Goal: Task Accomplishment & Management: Use online tool/utility

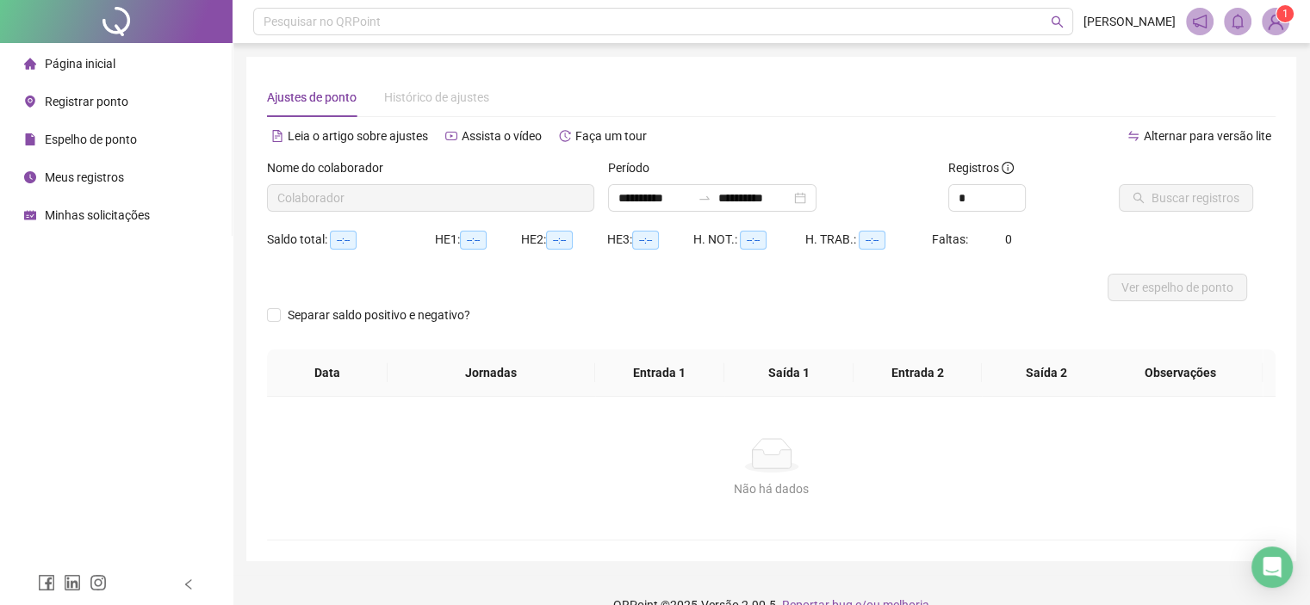
type input "**********"
click at [1178, 198] on span "Buscar registros" at bounding box center [1195, 198] width 88 height 19
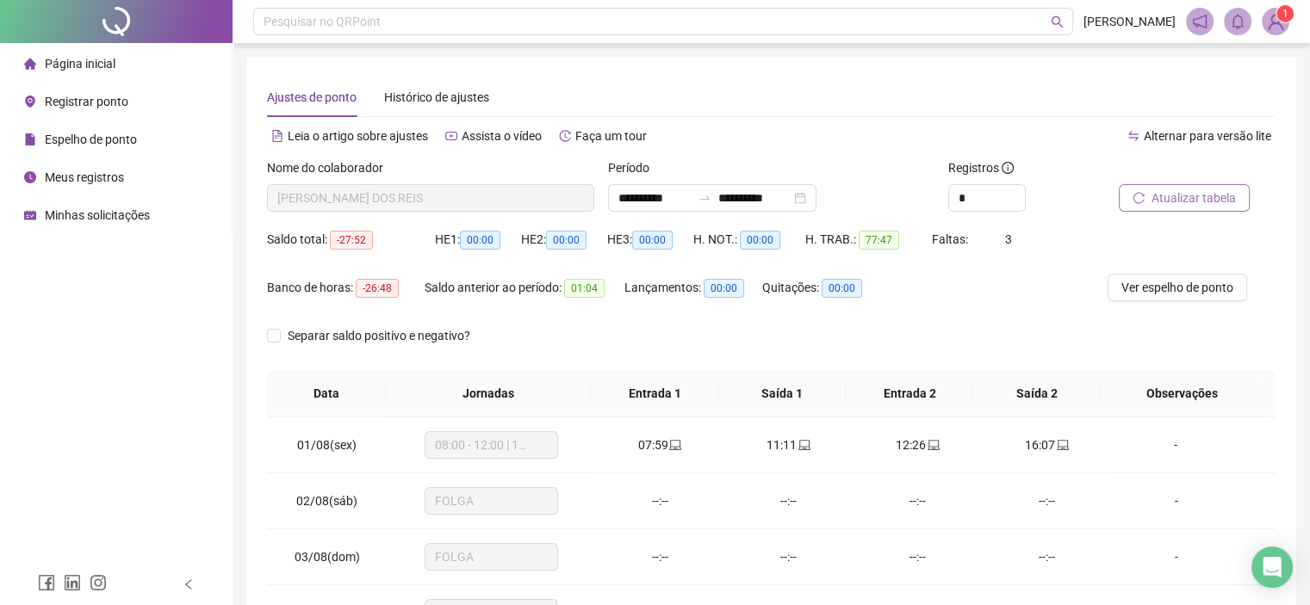
click at [92, 61] on span "Página inicial" at bounding box center [80, 64] width 71 height 14
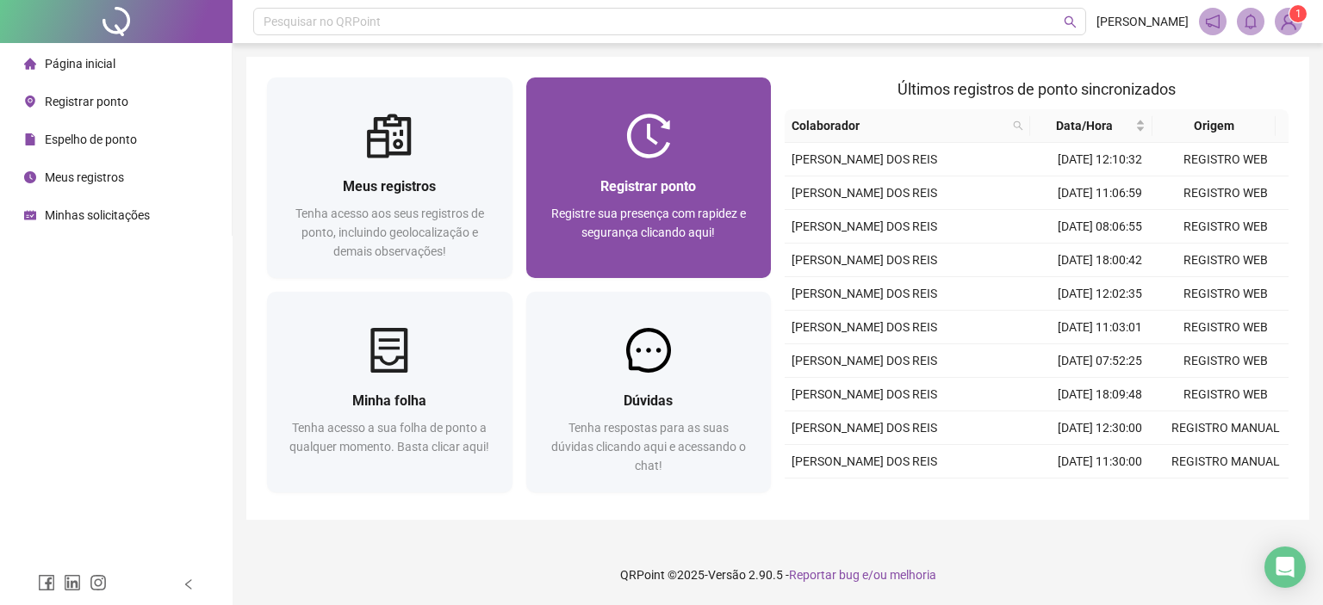
click at [689, 140] on div at bounding box center [648, 136] width 245 height 45
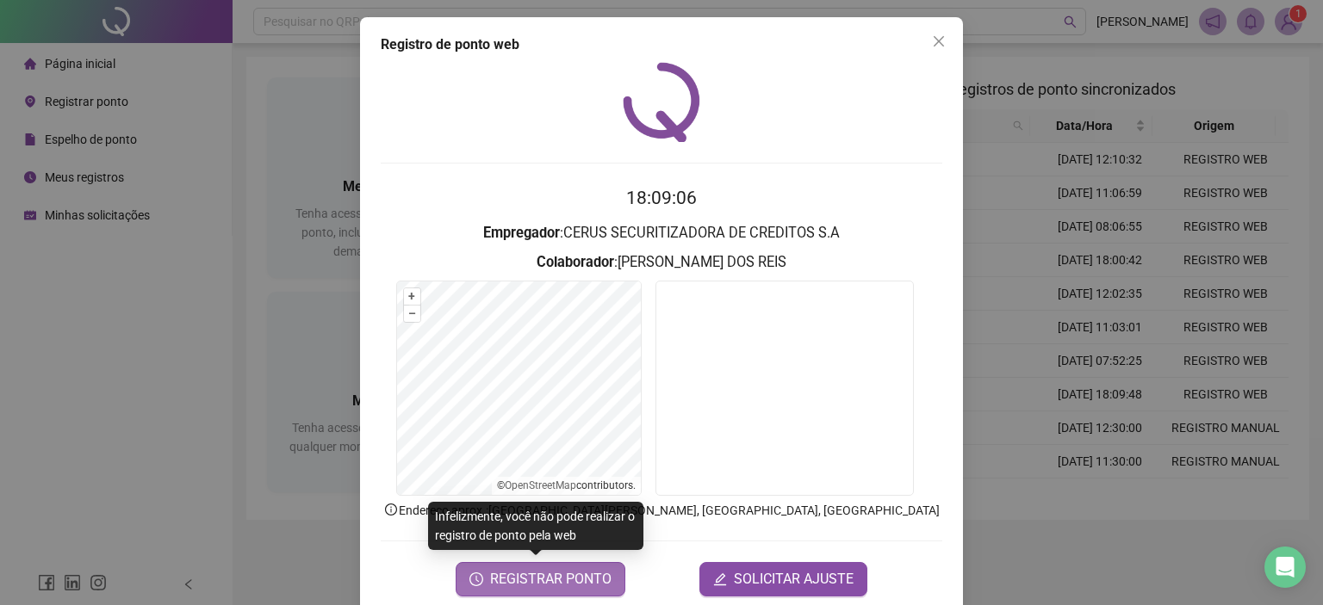
click at [534, 573] on span "REGISTRAR PONTO" at bounding box center [550, 579] width 121 height 21
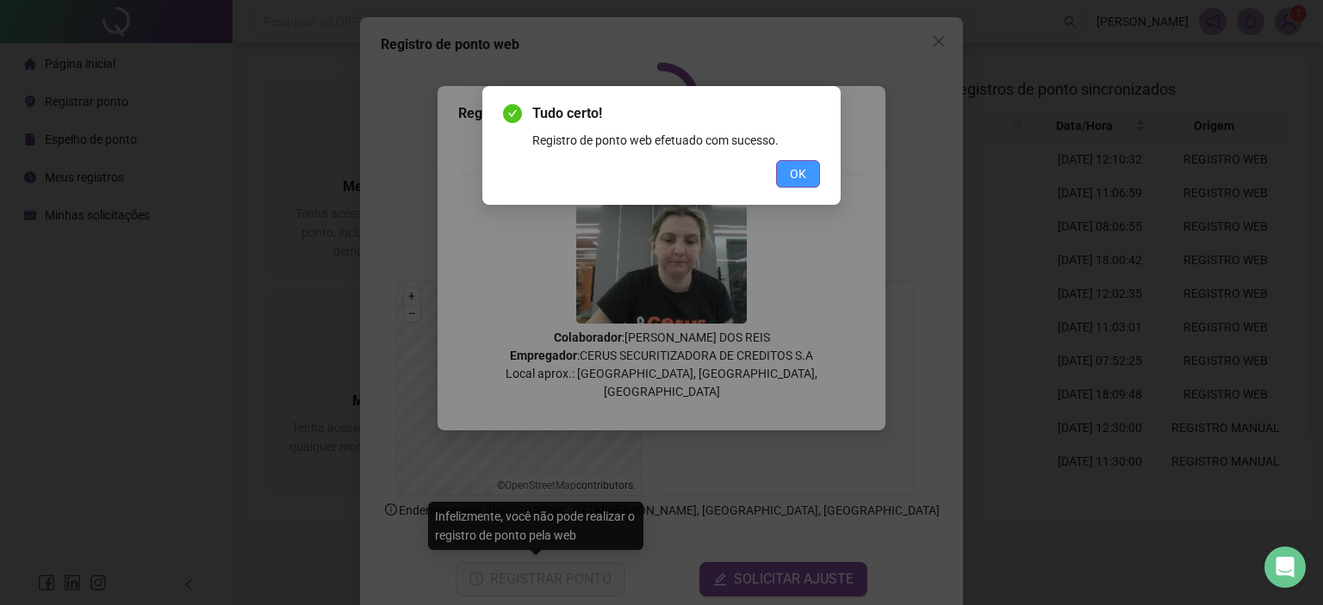
click at [797, 182] on span "OK" at bounding box center [798, 173] width 16 height 19
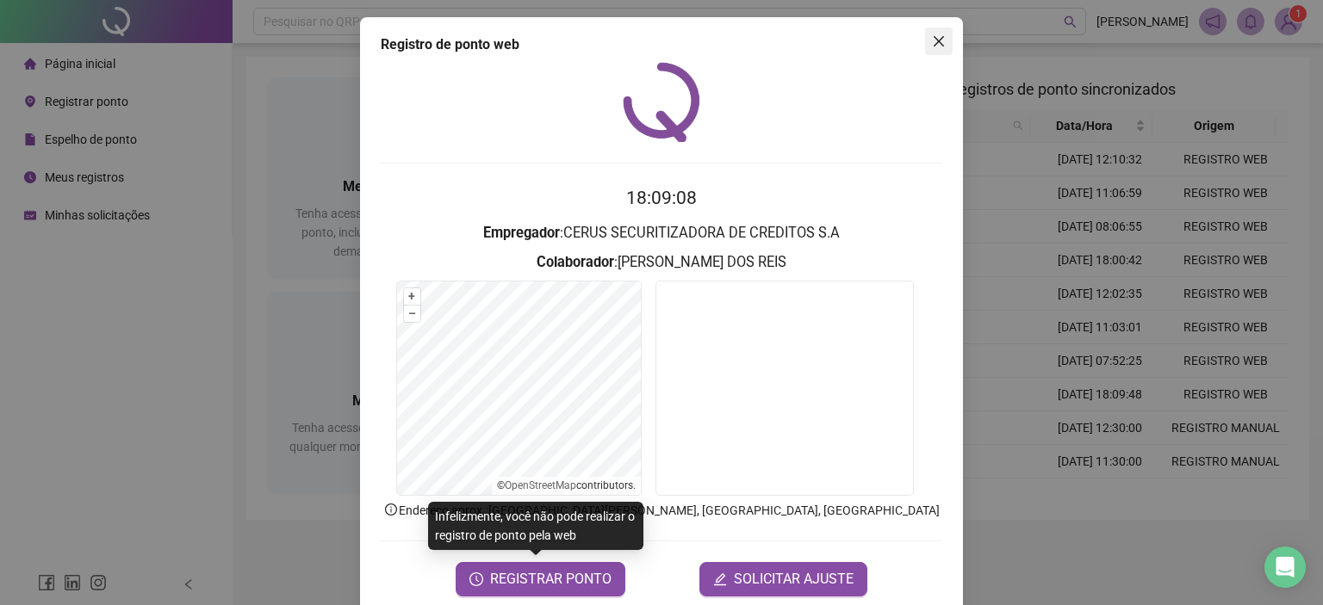
click at [933, 47] on icon "close" at bounding box center [939, 41] width 14 height 14
